Goal: Task Accomplishment & Management: Manage account settings

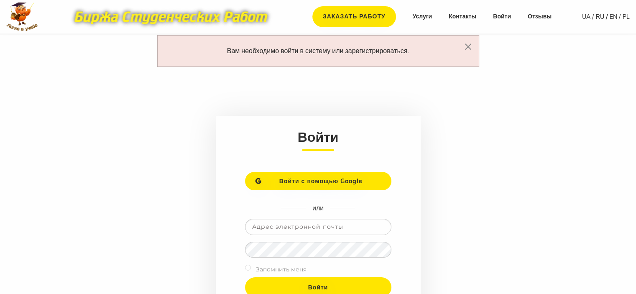
click at [267, 227] on input "email" at bounding box center [318, 227] width 146 height 16
type input "[EMAIL_ADDRESS][DOMAIN_NAME]"
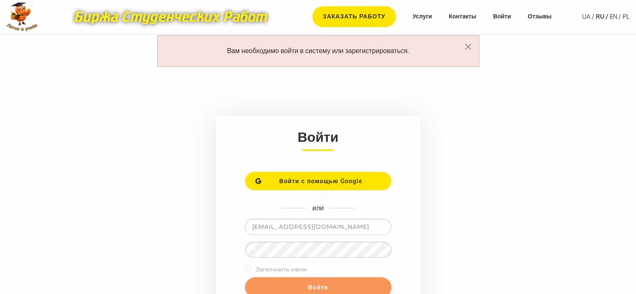
click at [299, 285] on input "Войти" at bounding box center [318, 287] width 146 height 20
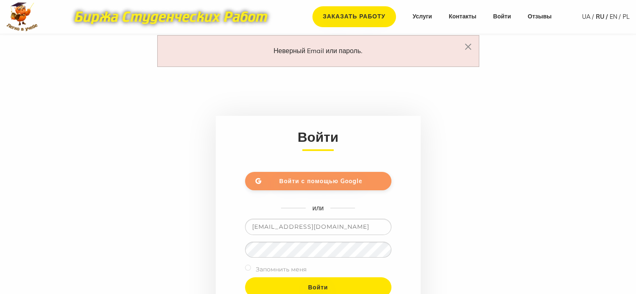
click at [305, 178] on span "Войти с помощью Google" at bounding box center [321, 181] width 83 height 8
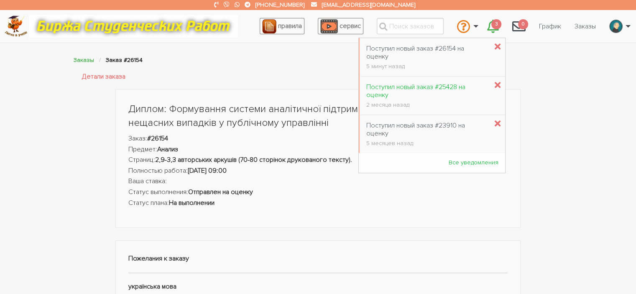
click at [444, 90] on div "Поступил новый заказ #25428 на оценку" at bounding box center [428, 91] width 122 height 16
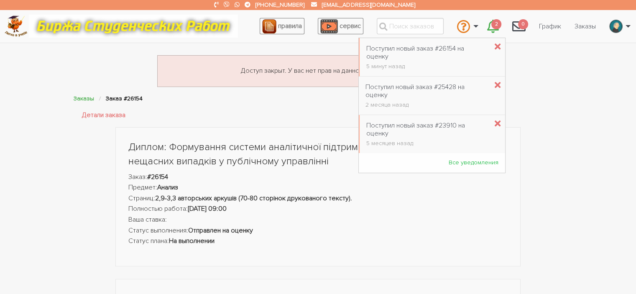
click at [493, 26] on span "2" at bounding box center [497, 24] width 10 height 10
click at [452, 124] on div "Поступил новый заказ #23910 на оценку" at bounding box center [428, 130] width 122 height 16
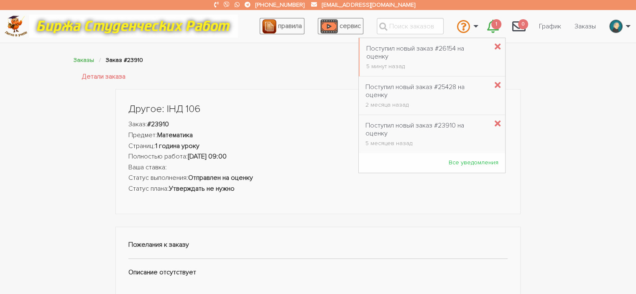
click at [490, 26] on icon "\a \a 1\a" at bounding box center [493, 26] width 12 height 13
click at [495, 47] on icon "\a \a 1\a" at bounding box center [498, 47] width 6 height 9
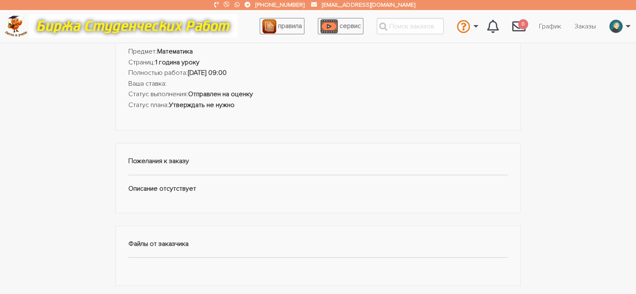
scroll to position [42, 0]
